Goal: Task Accomplishment & Management: Manage account settings

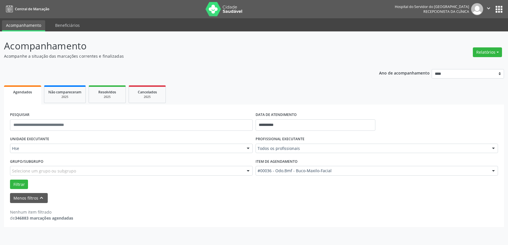
select select "*"
click at [325, 124] on input "**********" at bounding box center [315, 124] width 120 height 11
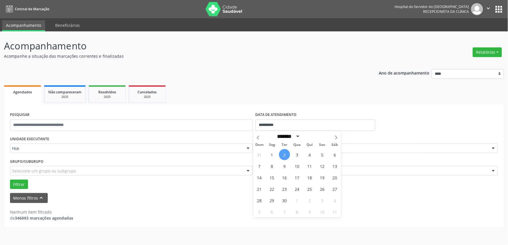
click at [286, 156] on span "2" at bounding box center [284, 154] width 11 height 11
type input "**********"
click at [286, 156] on span "2" at bounding box center [284, 154] width 11 height 11
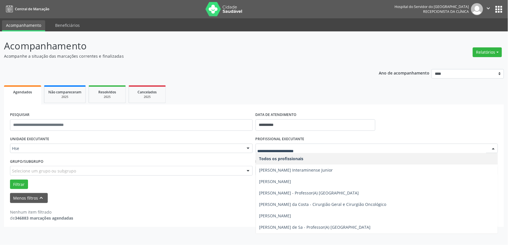
click at [281, 152] on div at bounding box center [376, 149] width 242 height 10
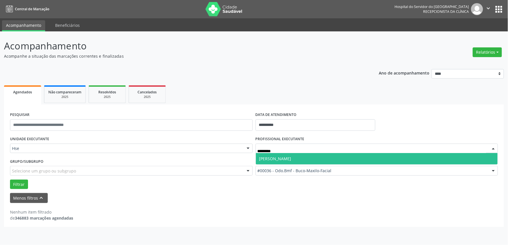
type input "**********"
click at [302, 161] on span "[PERSON_NAME]" at bounding box center [377, 158] width 242 height 11
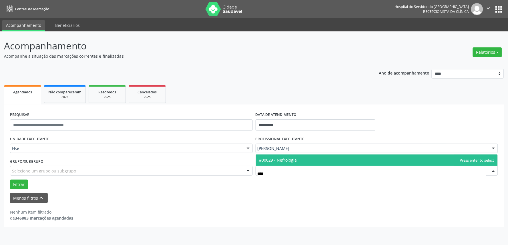
type input "*****"
click at [320, 161] on span "#00029 - Nefrologia" at bounding box center [377, 160] width 242 height 11
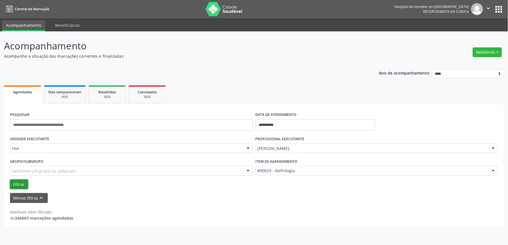
click at [21, 185] on button "Filtrar" at bounding box center [19, 185] width 18 height 10
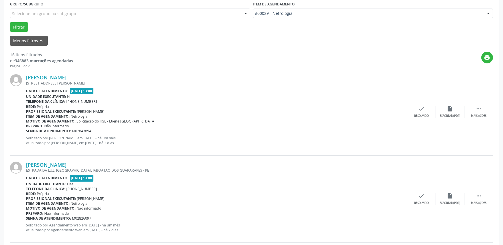
scroll to position [159, 0]
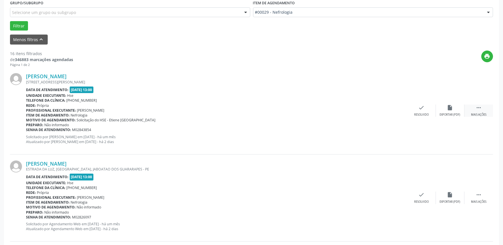
click at [482, 109] on div " Mais ações" at bounding box center [478, 111] width 29 height 12
click at [446, 107] on div "alarm_off Não compareceu" at bounding box center [450, 111] width 29 height 12
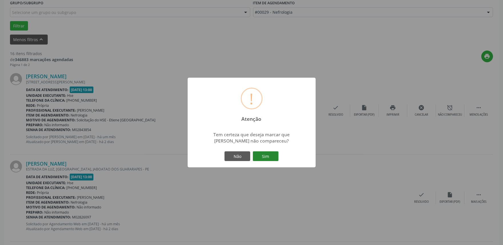
click at [266, 158] on button "Sim" at bounding box center [266, 156] width 26 height 10
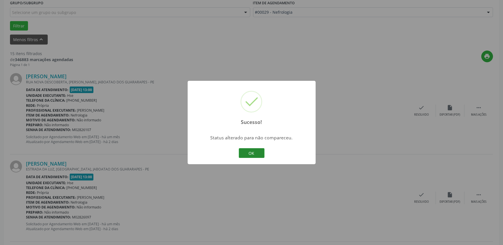
click at [248, 150] on button "OK" at bounding box center [252, 153] width 26 height 10
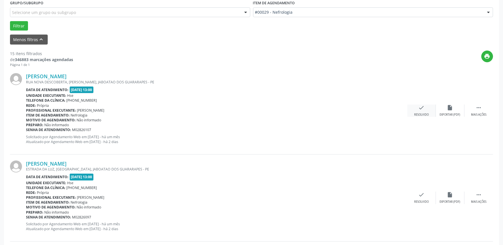
click at [424, 113] on div "Resolvido" at bounding box center [421, 115] width 15 height 4
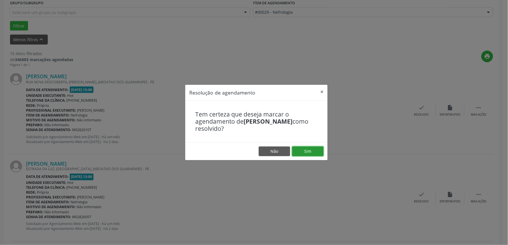
click at [310, 152] on button "Sim" at bounding box center [307, 152] width 31 height 10
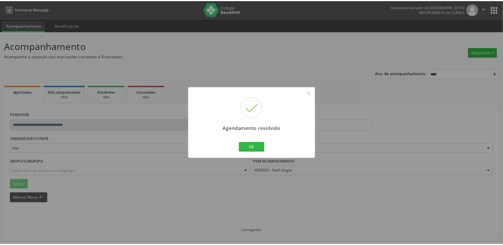
scroll to position [0, 0]
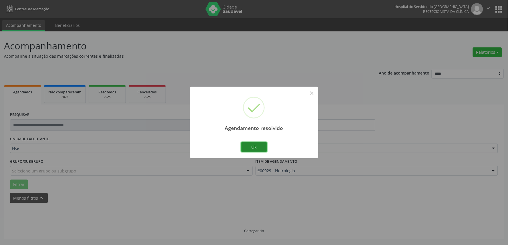
click at [258, 150] on button "Ok" at bounding box center [254, 147] width 26 height 10
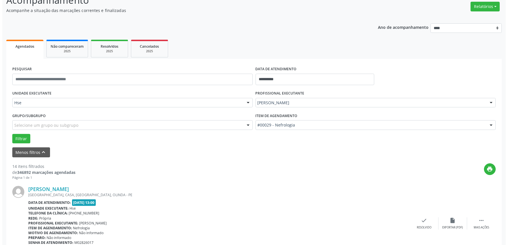
scroll to position [95, 0]
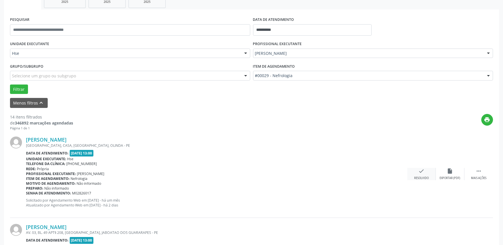
click at [423, 175] on div "check Resolvido" at bounding box center [421, 174] width 29 height 12
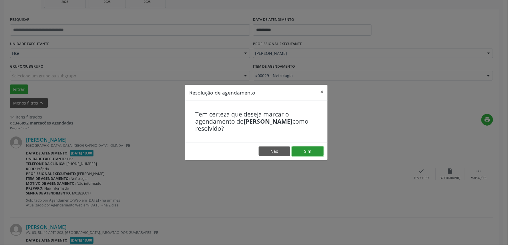
click at [311, 151] on button "Sim" at bounding box center [307, 152] width 31 height 10
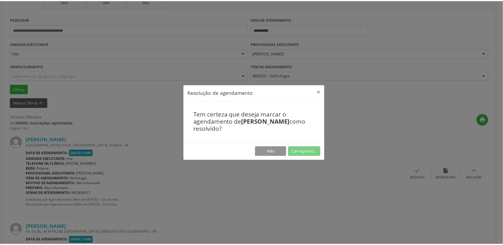
scroll to position [0, 0]
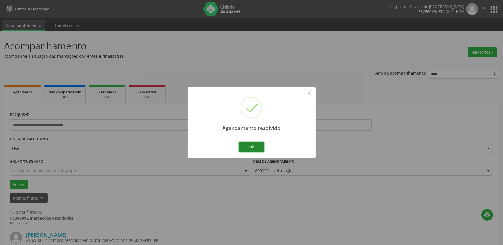
click at [248, 145] on button "Ok" at bounding box center [252, 147] width 26 height 10
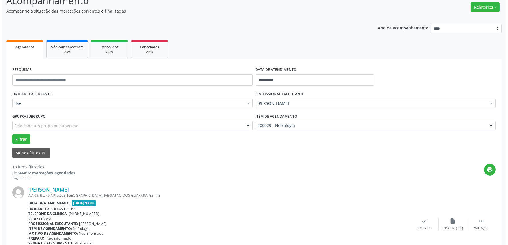
scroll to position [127, 0]
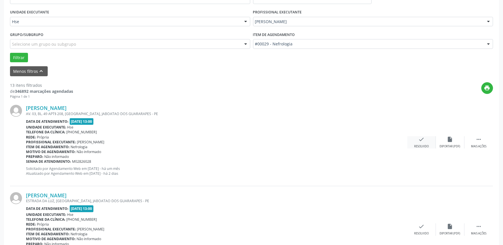
click at [423, 143] on div "check Resolvido" at bounding box center [421, 142] width 29 height 12
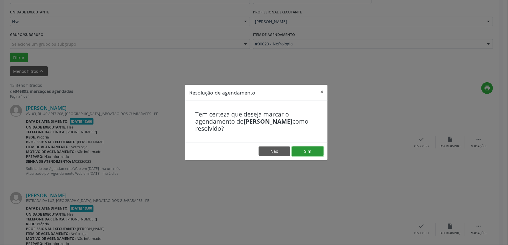
click at [316, 152] on button "Sim" at bounding box center [307, 152] width 31 height 10
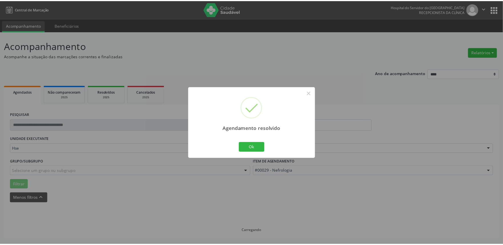
scroll to position [0, 0]
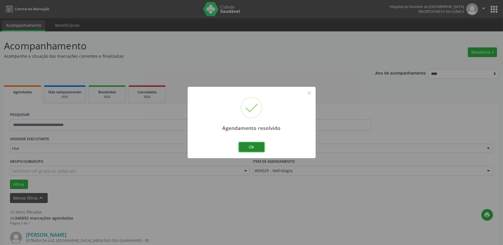
click at [245, 143] on button "Ok" at bounding box center [252, 147] width 26 height 10
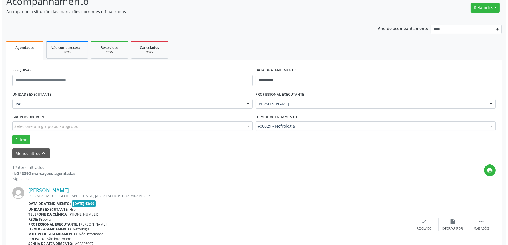
scroll to position [127, 0]
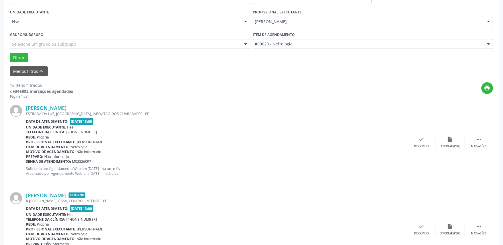
click at [419, 135] on div "[PERSON_NAME] [GEOGRAPHIC_DATA], [GEOGRAPHIC_DATA], JABOATAO DOS GUARARAPES - P…" at bounding box center [251, 142] width 483 height 87
click at [419, 142] on icon "check" at bounding box center [421, 139] width 6 height 6
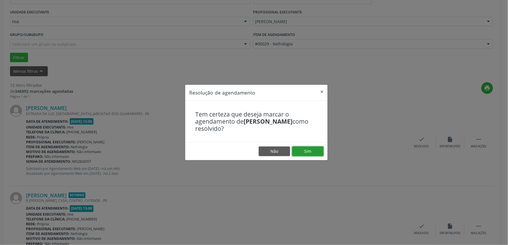
click at [314, 151] on button "Sim" at bounding box center [307, 152] width 31 height 10
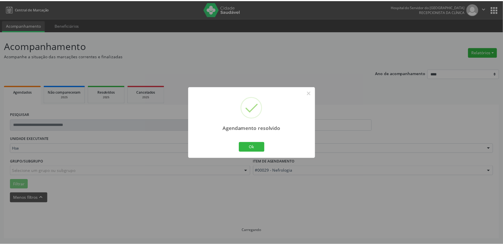
scroll to position [0, 0]
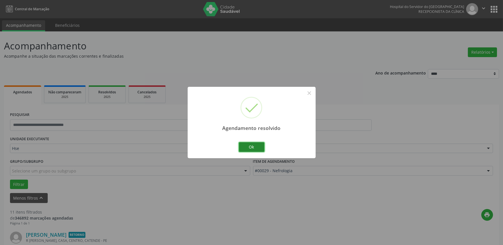
click at [253, 150] on button "Ok" at bounding box center [252, 147] width 26 height 10
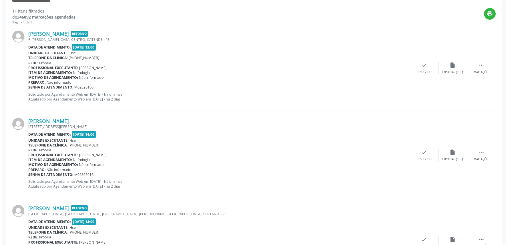
scroll to position [222, 0]
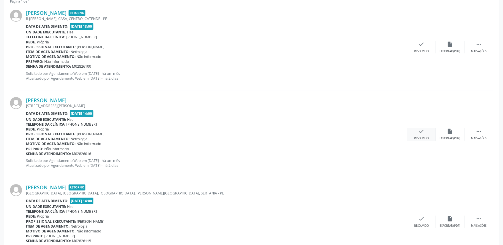
click at [420, 128] on icon "check" at bounding box center [421, 131] width 6 height 6
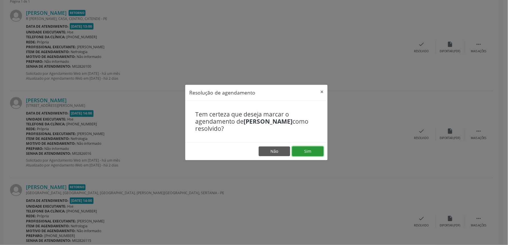
click at [302, 150] on button "Sim" at bounding box center [307, 152] width 31 height 10
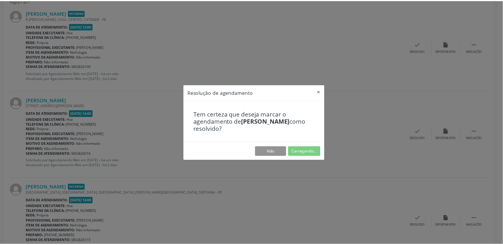
scroll to position [0, 0]
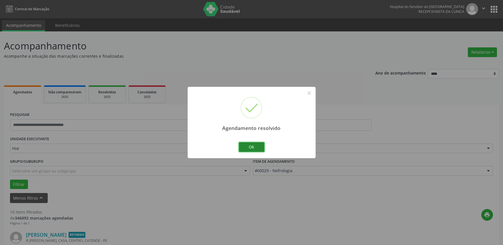
click at [249, 148] on button "Ok" at bounding box center [252, 147] width 26 height 10
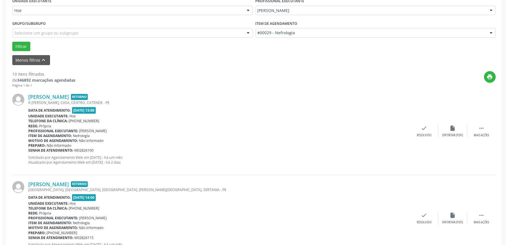
scroll to position [222, 0]
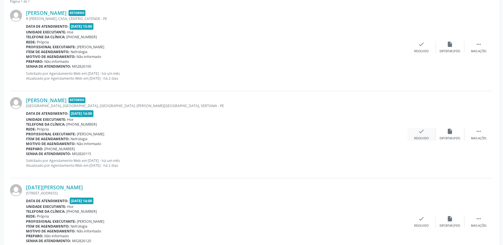
click at [426, 134] on div "check Resolvido" at bounding box center [421, 134] width 29 height 12
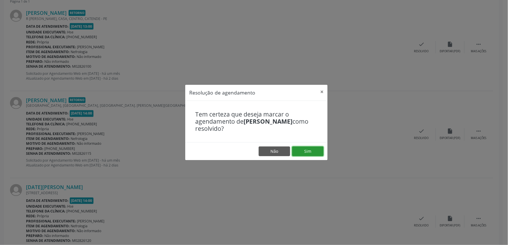
click at [307, 151] on button "Sim" at bounding box center [307, 152] width 31 height 10
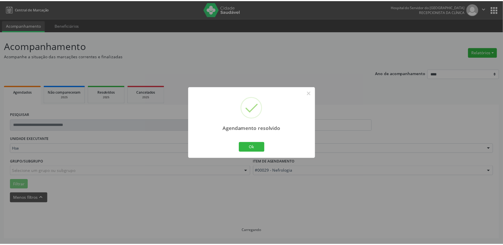
scroll to position [0, 0]
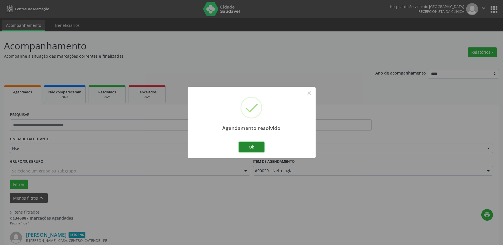
click at [250, 146] on button "Ok" at bounding box center [252, 147] width 26 height 10
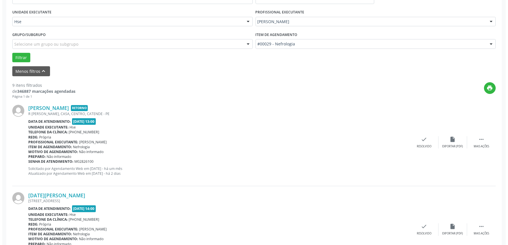
scroll to position [254, 0]
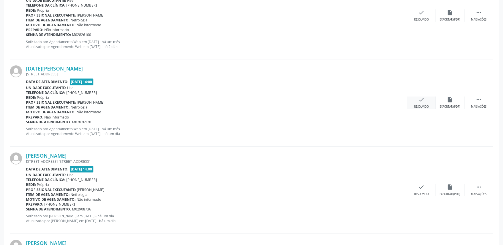
click at [418, 103] on div "check Resolvido" at bounding box center [421, 103] width 29 height 12
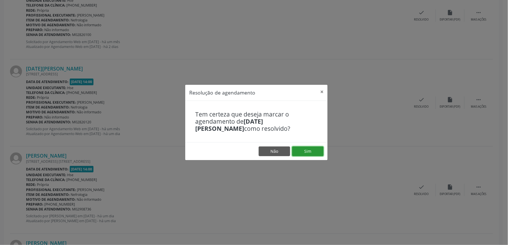
click at [307, 150] on button "Sim" at bounding box center [307, 152] width 31 height 10
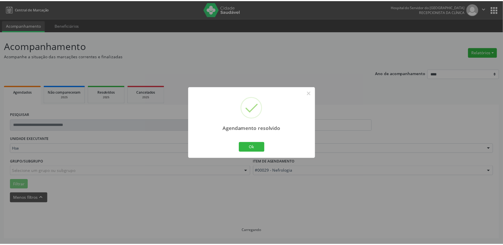
scroll to position [0, 0]
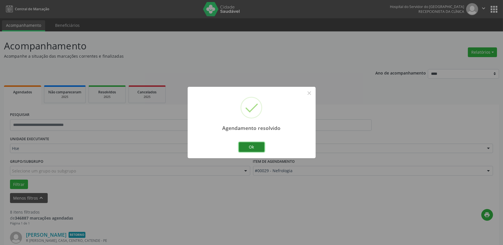
click at [247, 144] on button "Ok" at bounding box center [252, 147] width 26 height 10
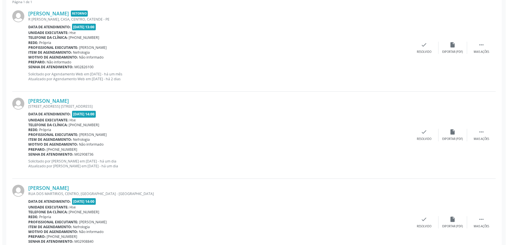
scroll to position [222, 0]
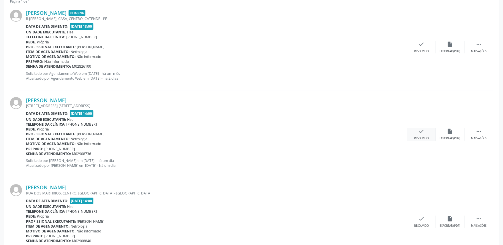
click at [424, 131] on div "check Resolvido" at bounding box center [421, 134] width 29 height 12
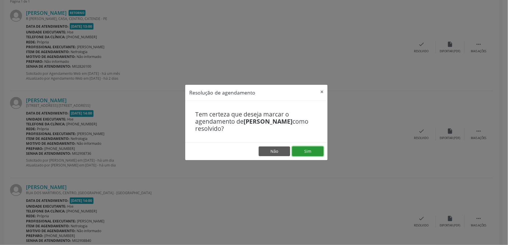
click at [307, 152] on button "Sim" at bounding box center [307, 152] width 31 height 10
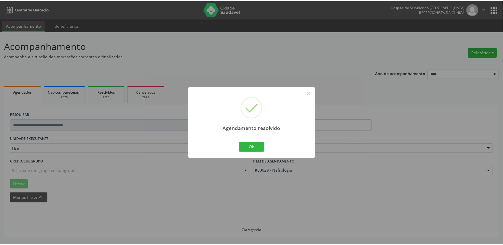
scroll to position [0, 0]
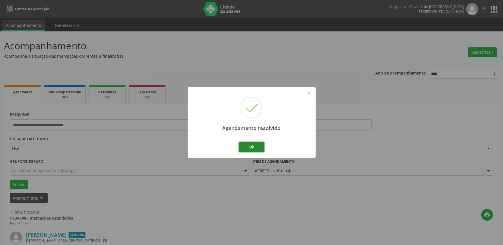
click at [258, 144] on button "Ok" at bounding box center [252, 147] width 26 height 10
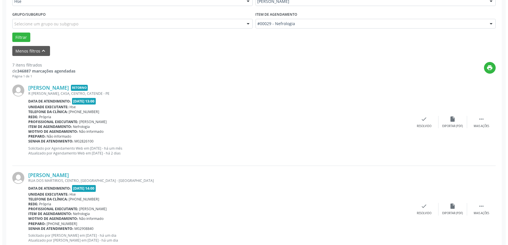
scroll to position [159, 0]
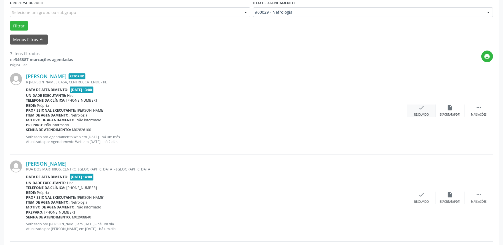
click at [424, 110] on icon "check" at bounding box center [421, 108] width 6 height 6
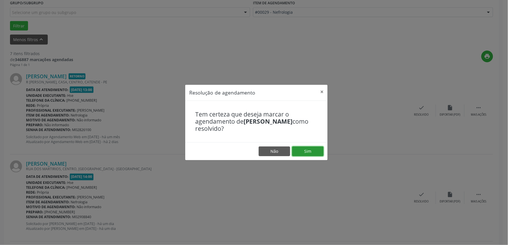
click at [309, 153] on button "Sim" at bounding box center [307, 152] width 31 height 10
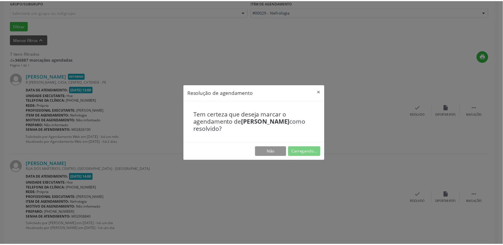
scroll to position [0, 0]
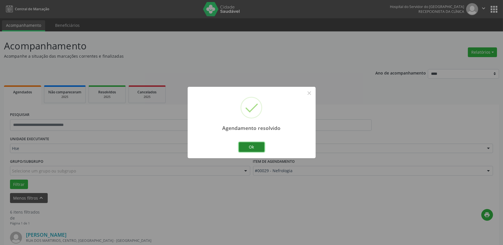
click at [248, 147] on button "Ok" at bounding box center [252, 147] width 26 height 10
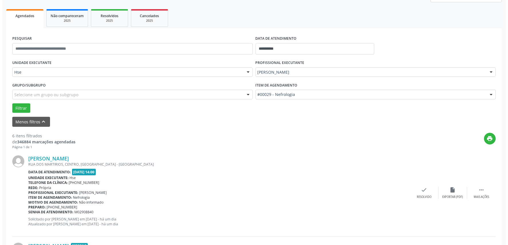
scroll to position [159, 0]
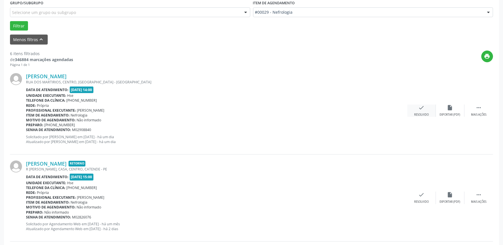
click at [427, 110] on div "check Resolvido" at bounding box center [421, 111] width 29 height 12
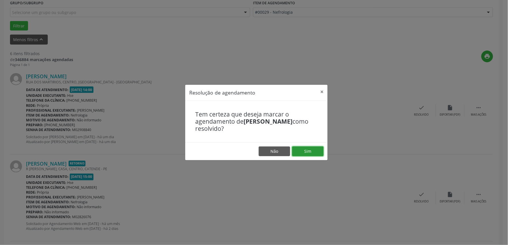
click at [312, 149] on button "Sim" at bounding box center [307, 152] width 31 height 10
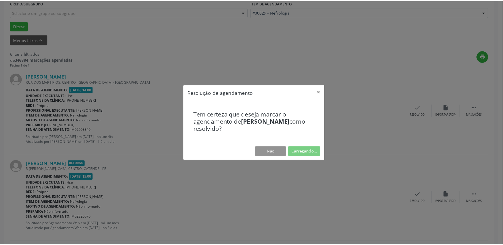
scroll to position [0, 0]
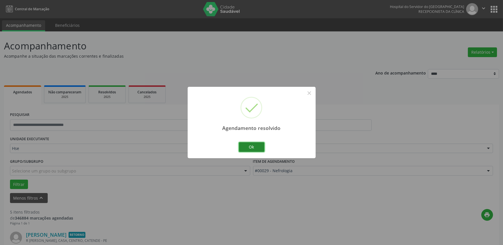
click at [243, 143] on button "Ok" at bounding box center [252, 147] width 26 height 10
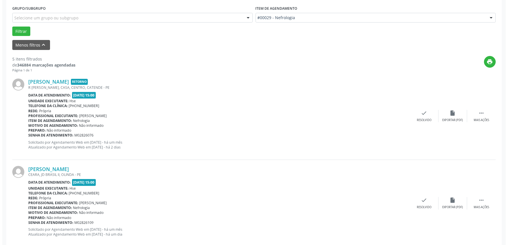
scroll to position [141, 0]
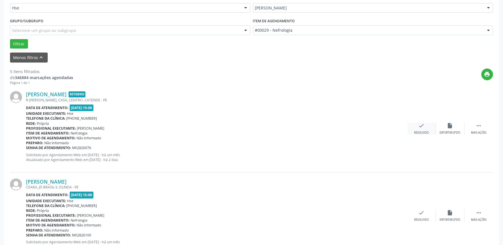
click at [420, 128] on icon "check" at bounding box center [421, 126] width 6 height 6
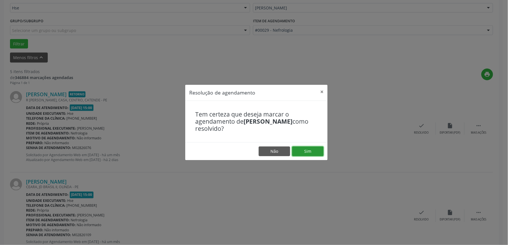
click at [313, 150] on button "Sim" at bounding box center [307, 152] width 31 height 10
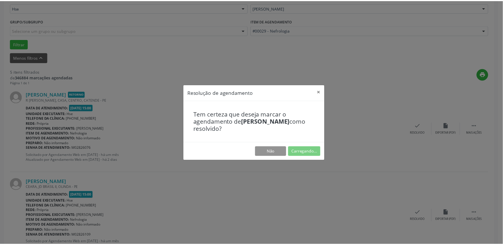
scroll to position [0, 0]
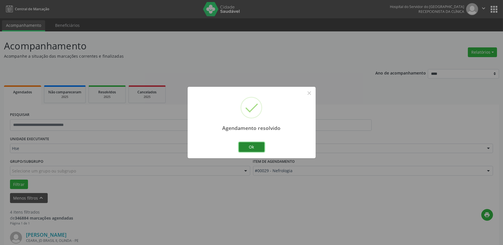
click at [252, 145] on button "Ok" at bounding box center [252, 147] width 26 height 10
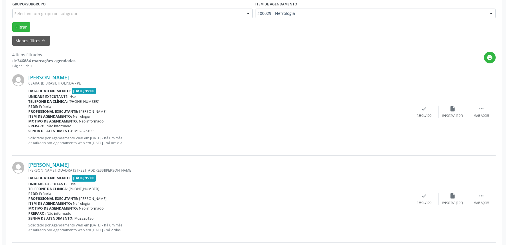
scroll to position [159, 0]
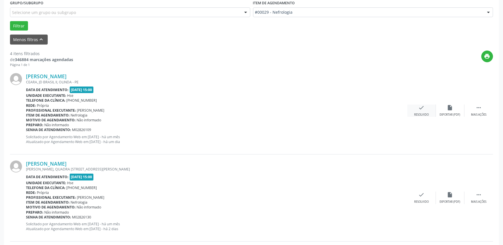
click at [425, 110] on div "check Resolvido" at bounding box center [421, 111] width 29 height 12
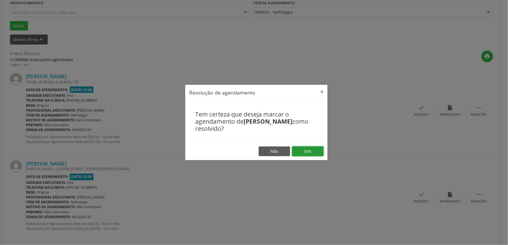
click at [309, 150] on button "Sim" at bounding box center [307, 152] width 31 height 10
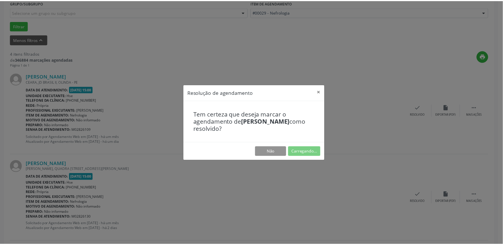
scroll to position [0, 0]
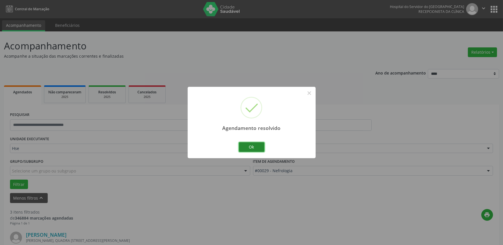
click at [258, 145] on button "Ok" at bounding box center [252, 147] width 26 height 10
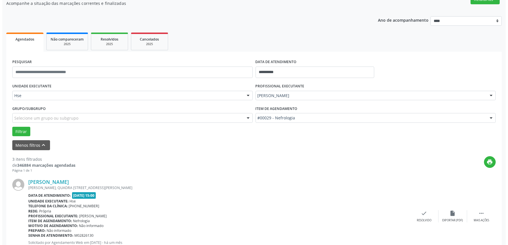
scroll to position [127, 0]
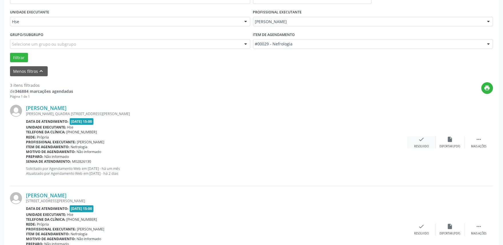
click at [415, 145] on div "Resolvido" at bounding box center [421, 147] width 15 height 4
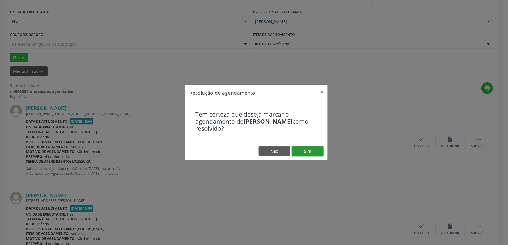
click at [310, 152] on button "Sim" at bounding box center [307, 152] width 31 height 10
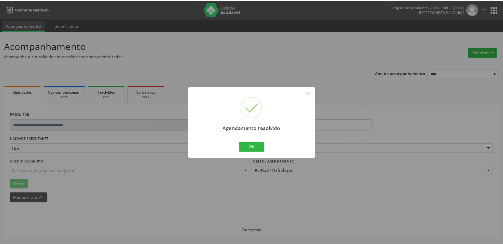
scroll to position [0, 0]
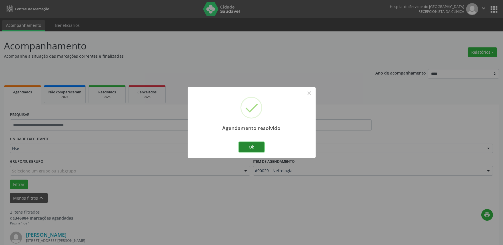
click at [252, 149] on button "Ok" at bounding box center [252, 147] width 26 height 10
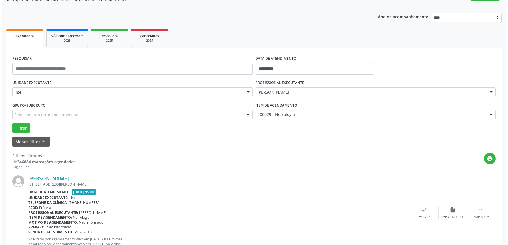
scroll to position [127, 0]
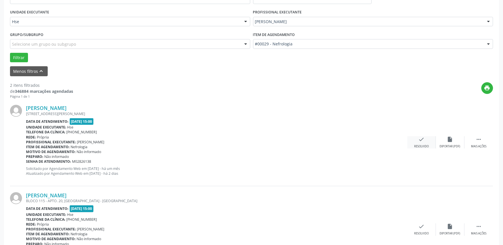
click at [423, 143] on div "check Resolvido" at bounding box center [421, 142] width 29 height 12
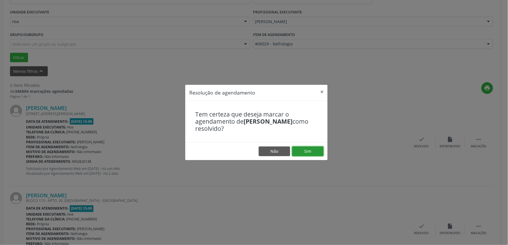
click at [300, 151] on button "Sim" at bounding box center [307, 152] width 31 height 10
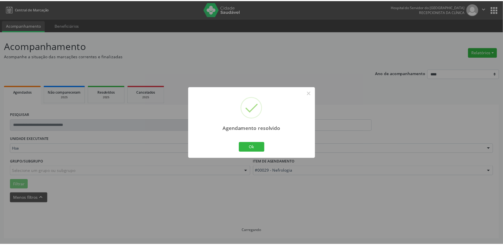
scroll to position [0, 0]
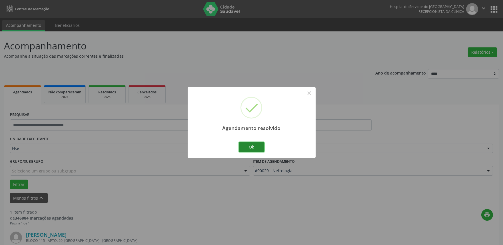
click at [256, 148] on button "Ok" at bounding box center [252, 147] width 26 height 10
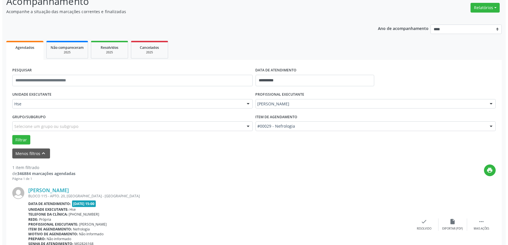
scroll to position [77, 0]
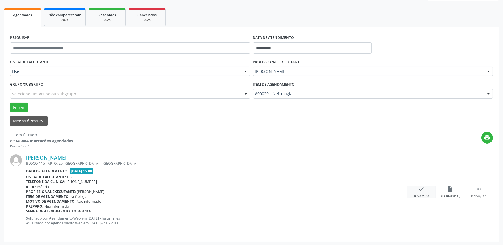
click at [424, 195] on div "Resolvido" at bounding box center [421, 196] width 15 height 4
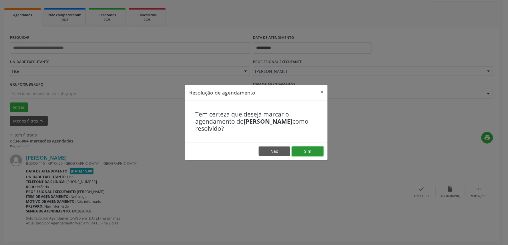
click at [309, 153] on button "Sim" at bounding box center [307, 152] width 31 height 10
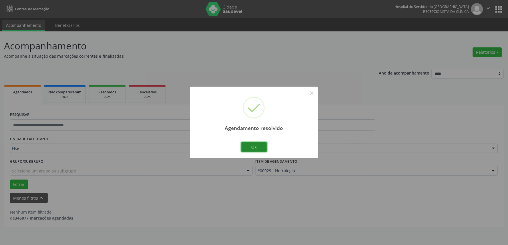
click at [259, 148] on button "Ok" at bounding box center [254, 147] width 26 height 10
